Goal: Information Seeking & Learning: Learn about a topic

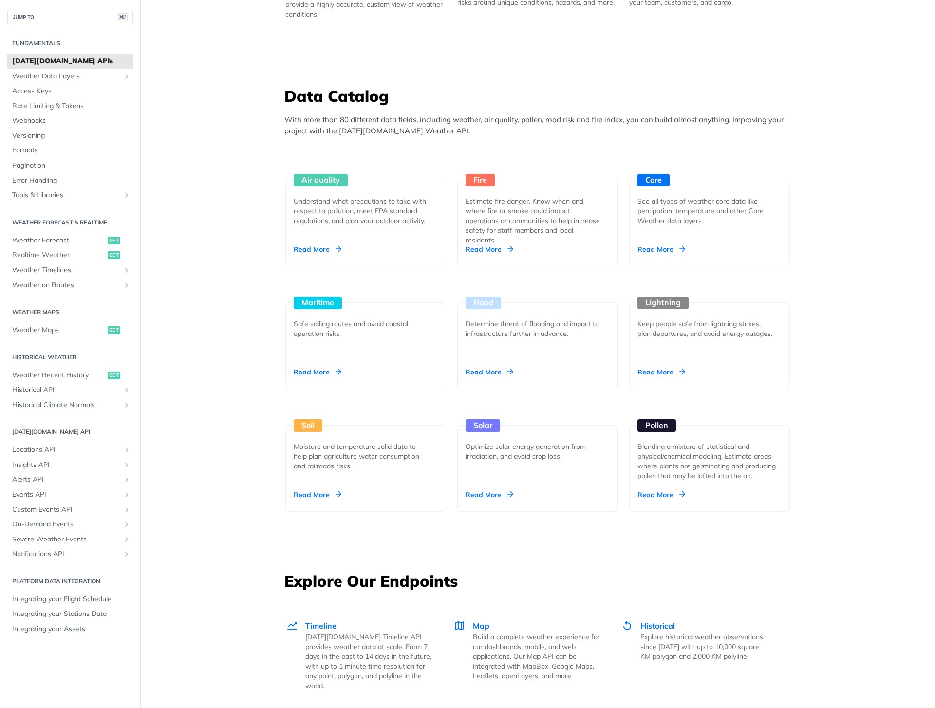
scroll to position [888, 0]
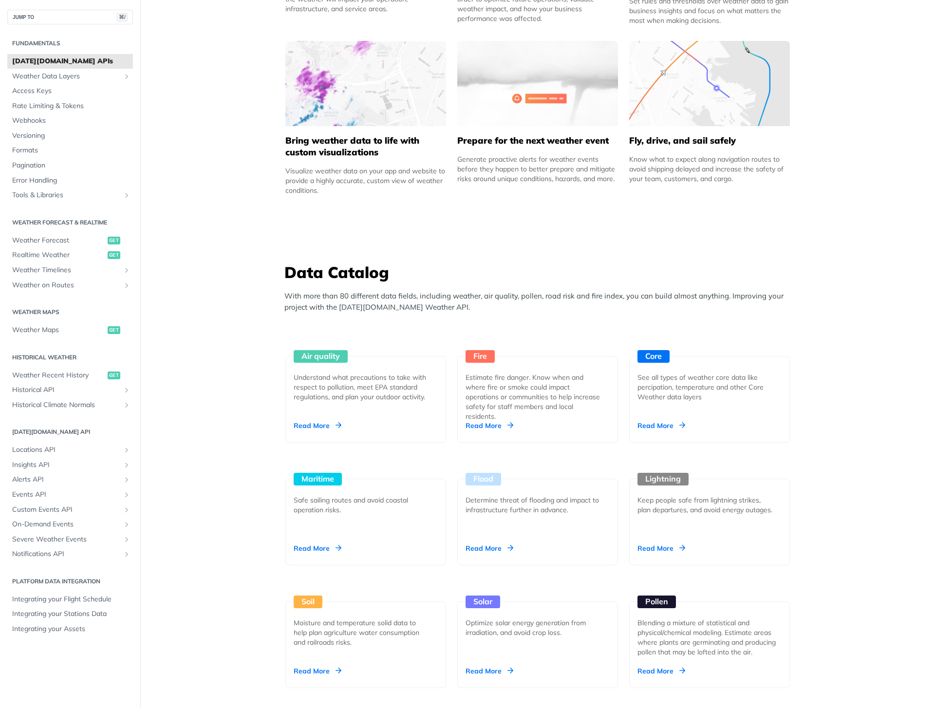
scroll to position [611, 0]
click at [487, 549] on div "Read More" at bounding box center [490, 548] width 48 height 10
click at [0, 0] on main "JUMP TO ⌘/ Fundamentals Tomorrow.io APIs Weather Data Layers Core Probabilistic…" at bounding box center [467, 714] width 935 height 2547
